Goal: Task Accomplishment & Management: Manage account settings

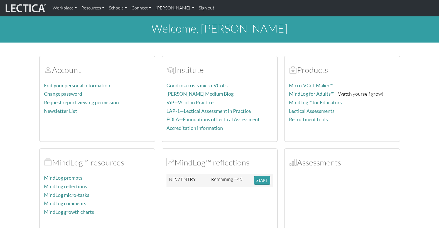
click at [99, 183] on p "MindLog reflections" at bounding box center [97, 187] width 106 height 8
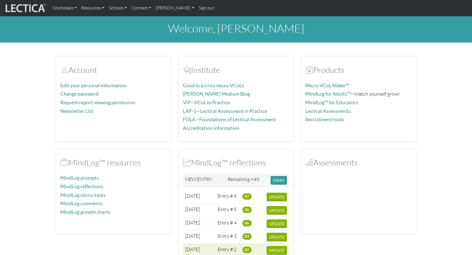
scroll to position [7, 0]
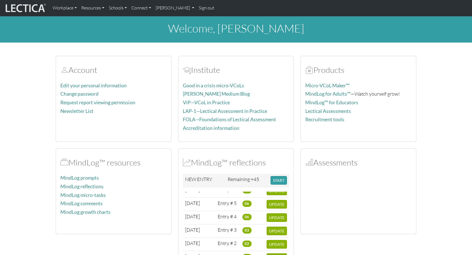
click at [439, 183] on section "Account Edit your personal information Change password Request report viewing p…" at bounding box center [236, 159] width 472 height 220
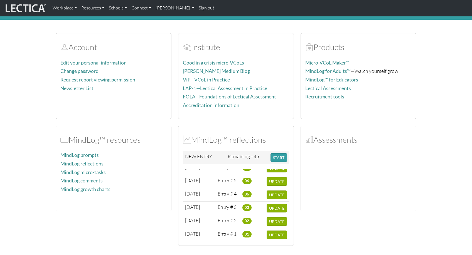
scroll to position [16, 0]
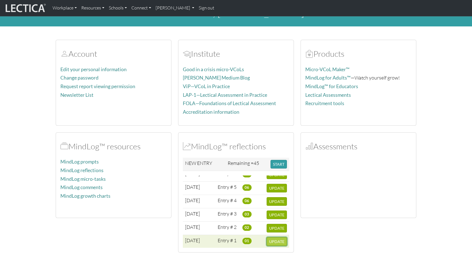
click at [277, 228] on span "UPDATE" at bounding box center [276, 241] width 15 height 5
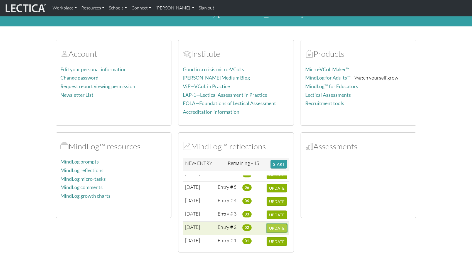
click at [276, 226] on span "UPDATE" at bounding box center [276, 228] width 15 height 5
click at [277, 226] on span "UPDATE" at bounding box center [276, 228] width 15 height 5
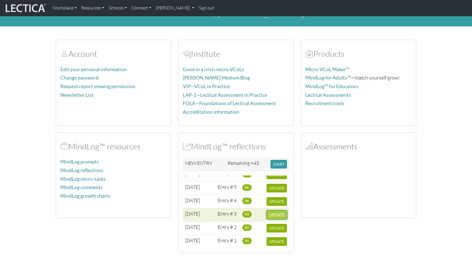
click at [277, 213] on span "UPDATE" at bounding box center [276, 215] width 15 height 5
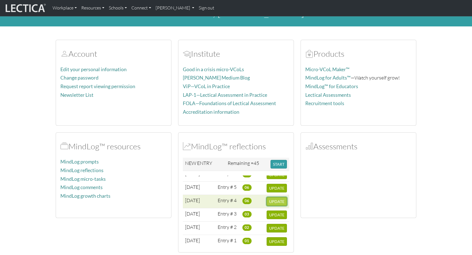
click at [277, 199] on span "UPDATE" at bounding box center [276, 201] width 15 height 5
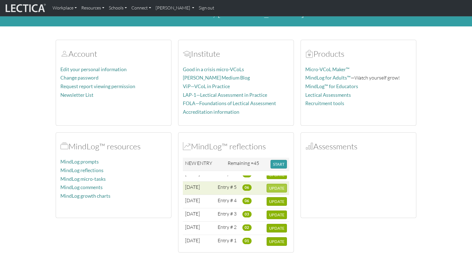
scroll to position [0, 0]
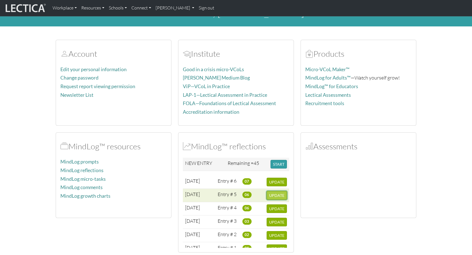
click at [276, 193] on span "UPDATE" at bounding box center [276, 195] width 15 height 5
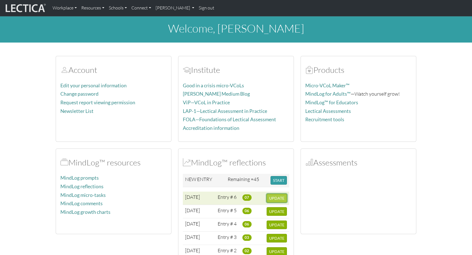
click at [278, 196] on span "UPDATE" at bounding box center [276, 198] width 15 height 5
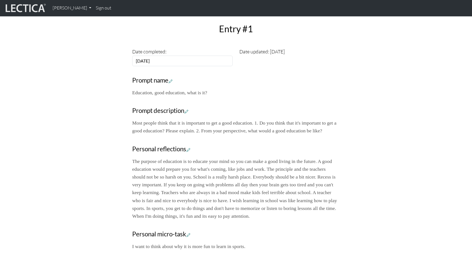
scroll to position [158, 0]
drag, startPoint x: 259, startPoint y: 99, endPoint x: 262, endPoint y: 99, distance: 2.8
click at [262, 120] on p "Most people think that it is important to get a good education. 1. Do you think…" at bounding box center [236, 128] width 208 height 16
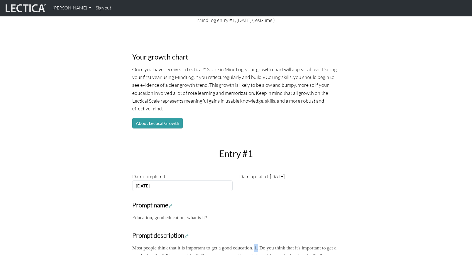
scroll to position [0, 0]
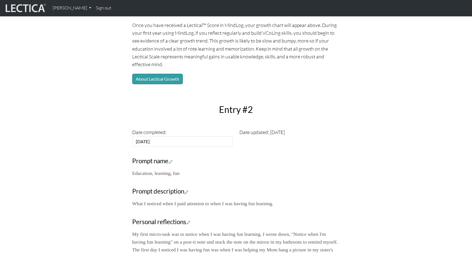
scroll to position [78, 0]
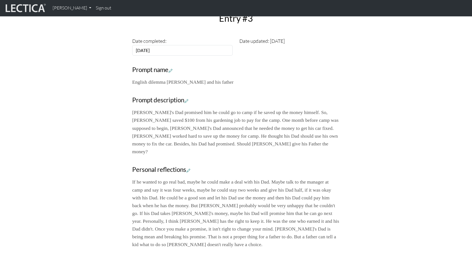
scroll to position [168, 0]
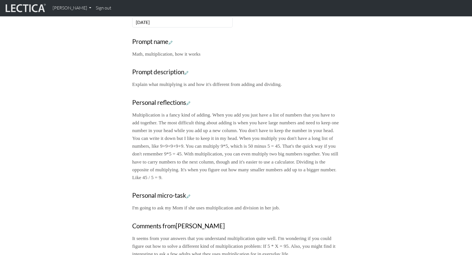
scroll to position [193, 0]
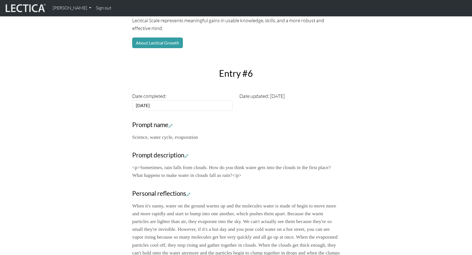
scroll to position [114, 0]
